Goal: Transaction & Acquisition: Obtain resource

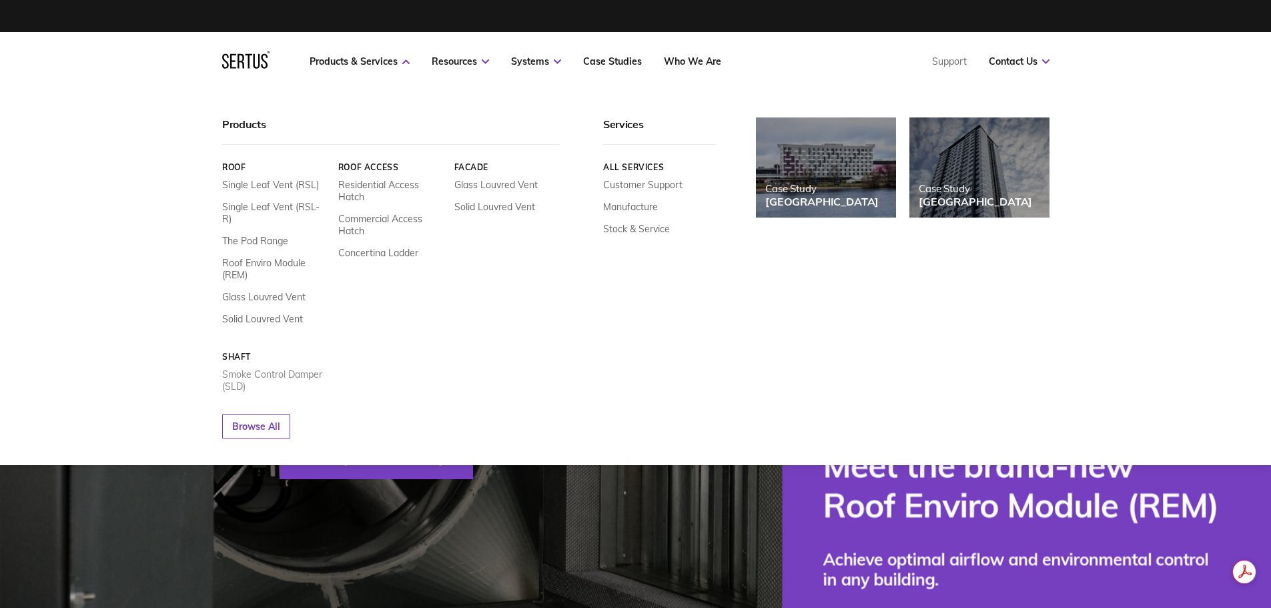
click at [266, 368] on link "Smoke Control Damper (SLD)" at bounding box center [275, 380] width 106 height 24
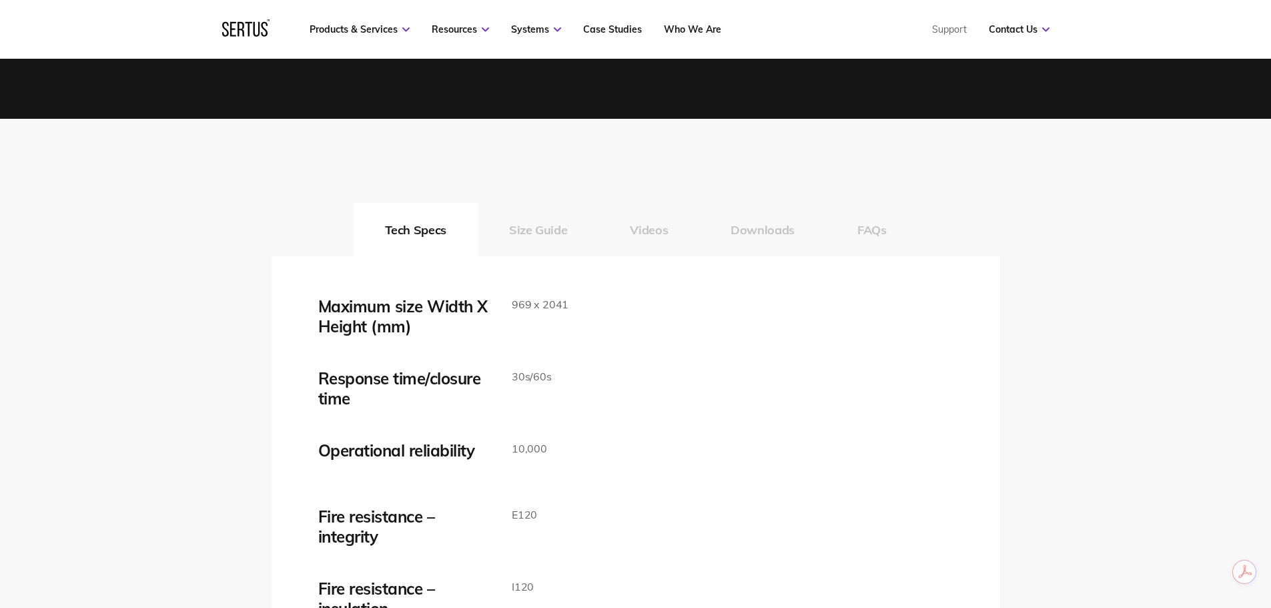
scroll to position [2068, 0]
click at [546, 233] on button "Size Guide" at bounding box center [538, 229] width 121 height 53
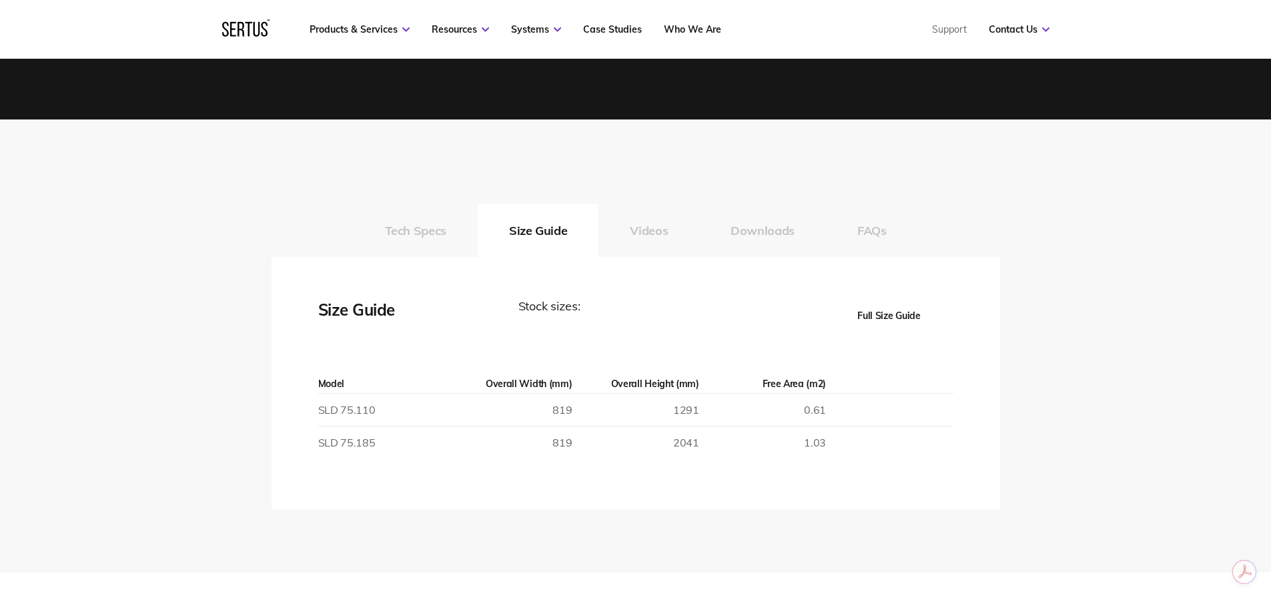
click at [878, 314] on button "Full Size Guide" at bounding box center [889, 315] width 128 height 37
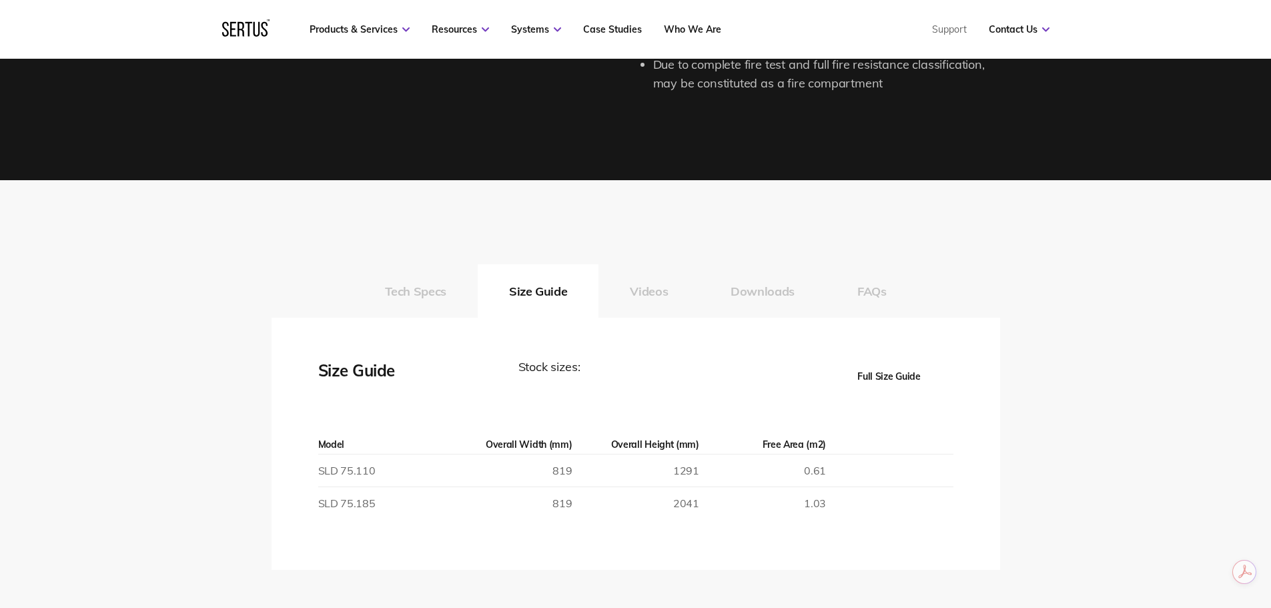
scroll to position [2001, 0]
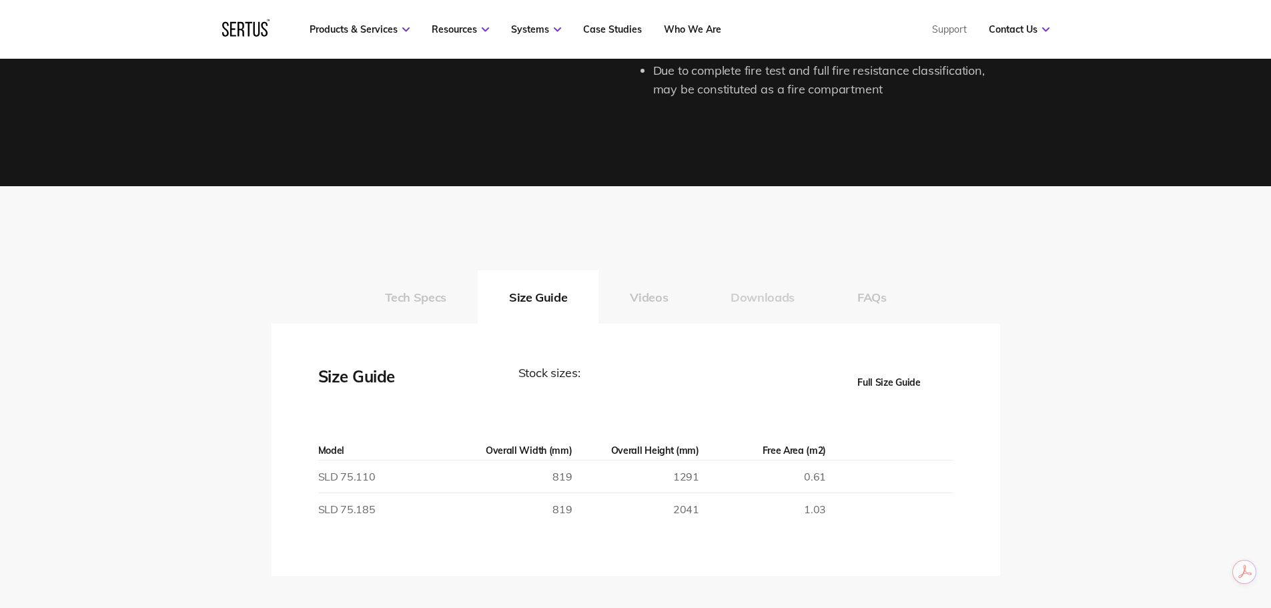
click at [761, 296] on button "Downloads" at bounding box center [762, 296] width 127 height 53
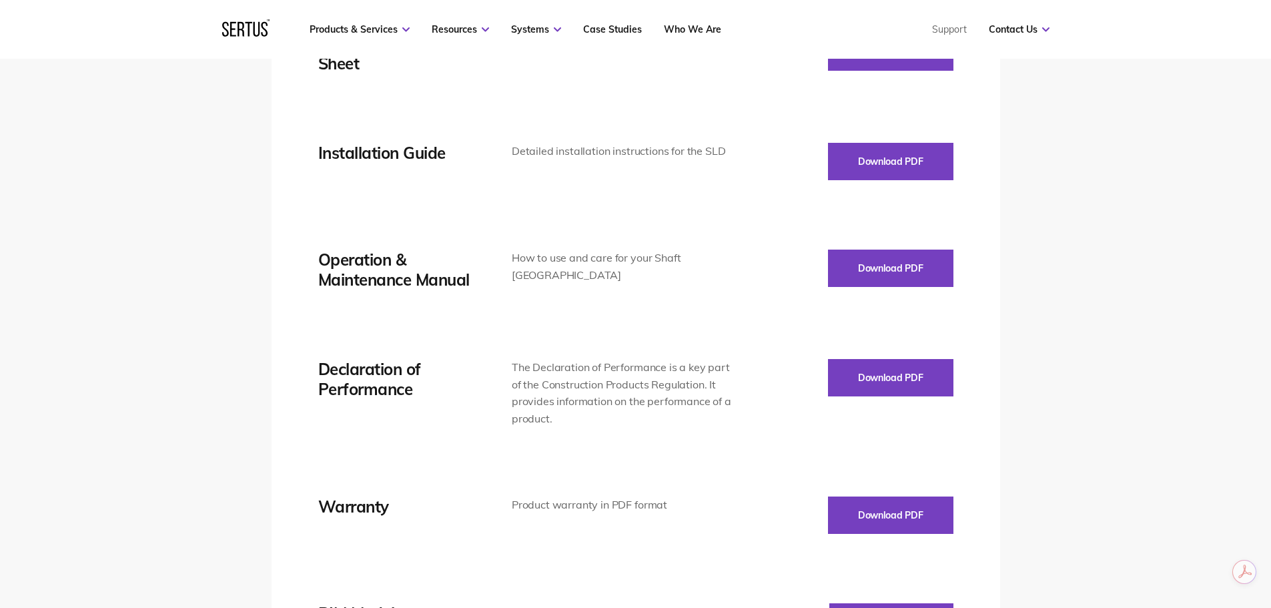
scroll to position [2068, 0]
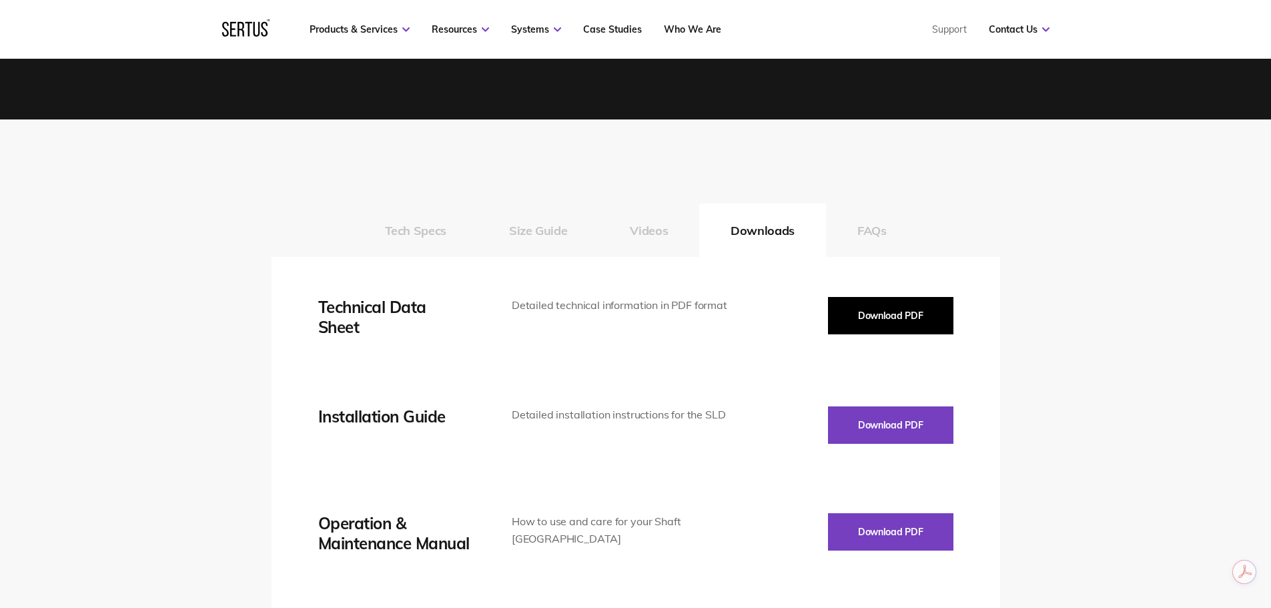
click at [874, 314] on button "Download PDF" at bounding box center [890, 315] width 125 height 37
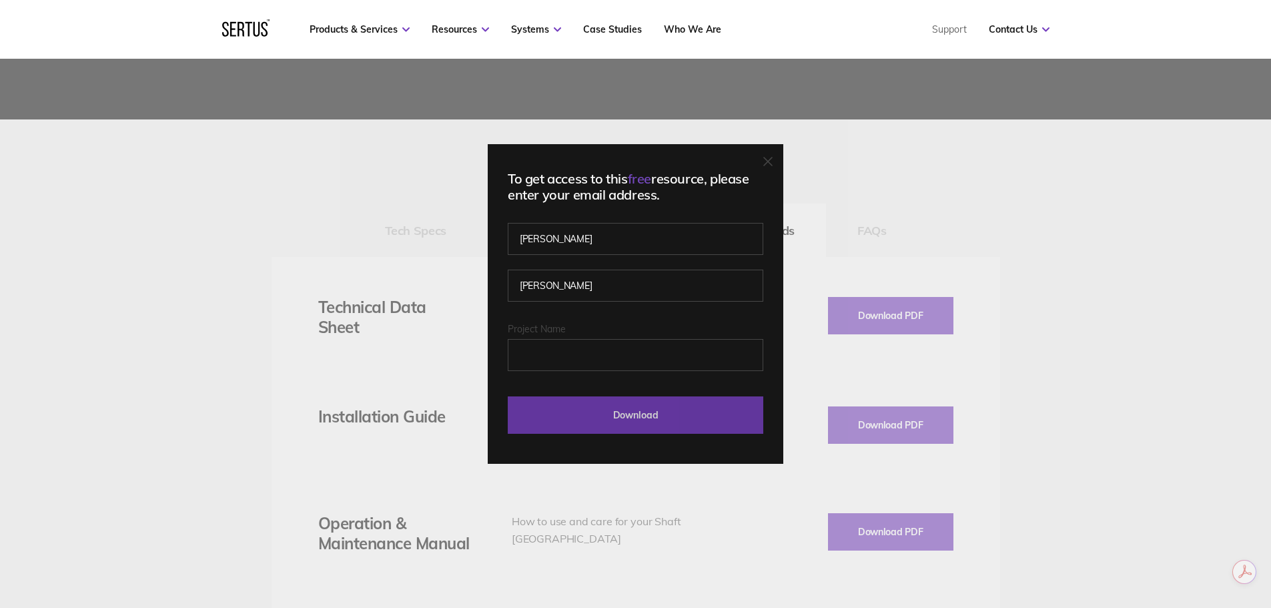
click at [638, 416] on input "Download" at bounding box center [636, 414] width 256 height 37
